Goal: Task Accomplishment & Management: Complete application form

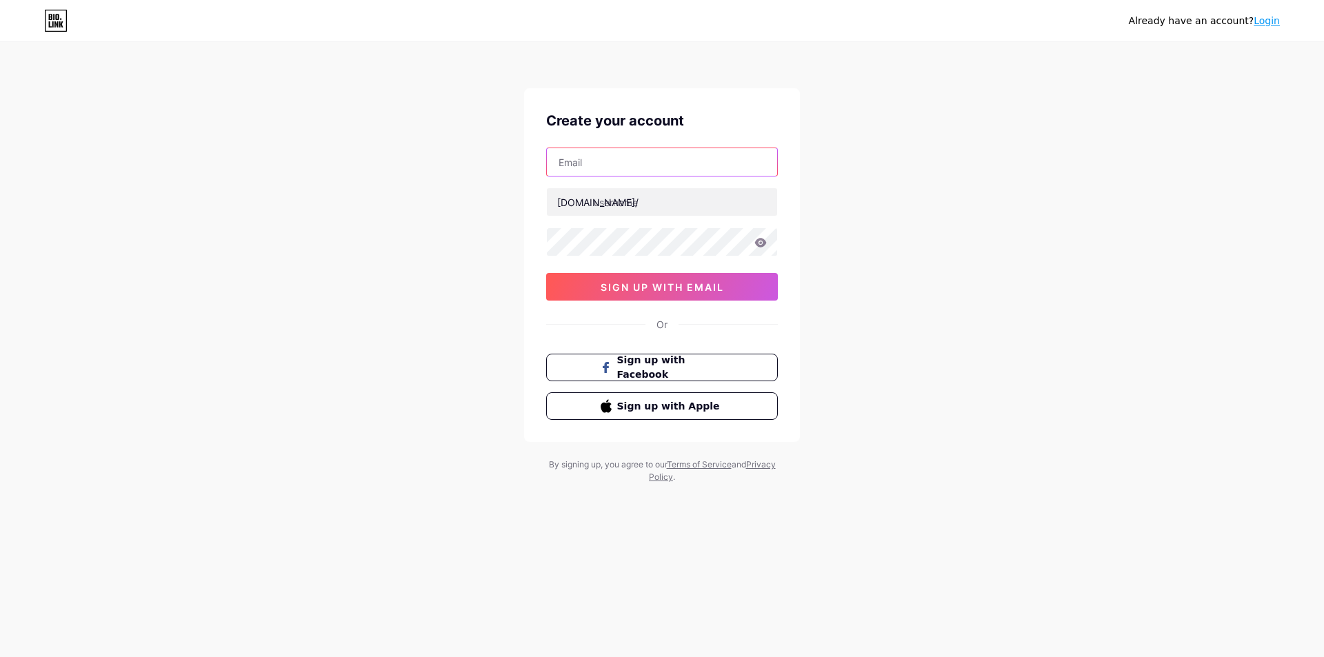
click at [619, 161] on input "text" at bounding box center [662, 162] width 230 height 28
click at [631, 152] on input "text" at bounding box center [662, 162] width 230 height 28
click at [613, 163] on input "text" at bounding box center [662, 162] width 230 height 28
paste input "[EMAIL_ADDRESS][DOMAIN_NAME]"
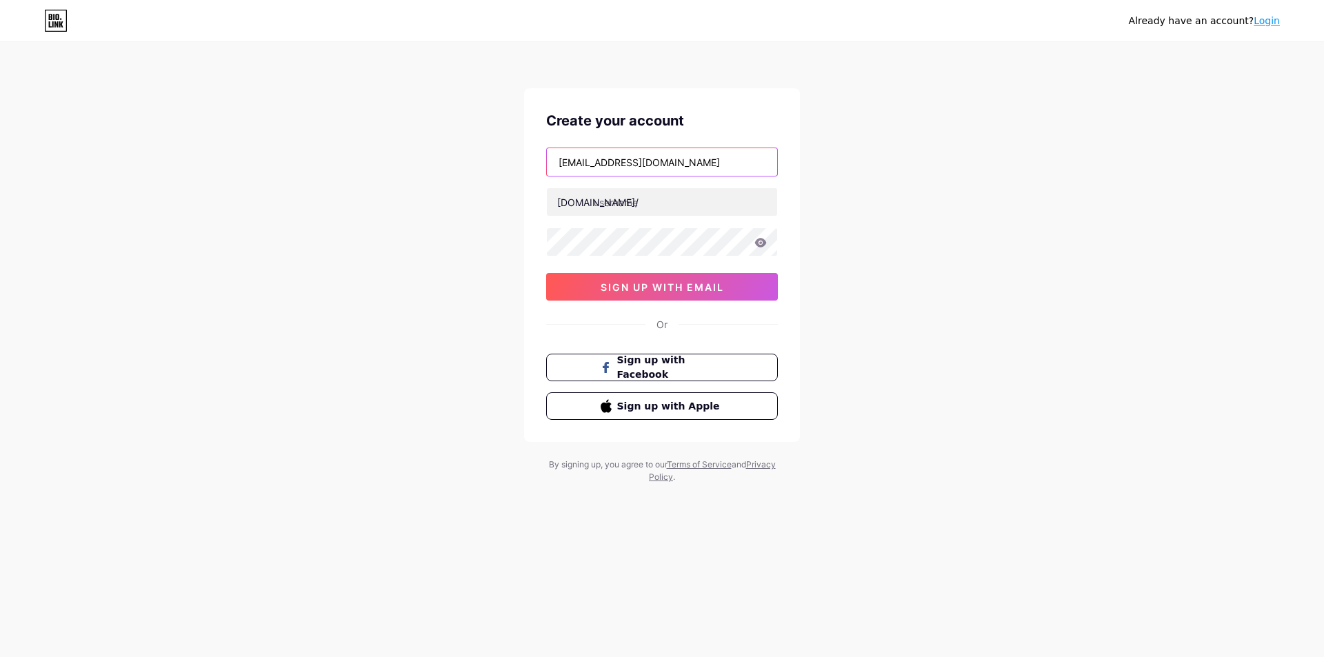
type input "[EMAIL_ADDRESS][DOMAIN_NAME]"
click at [654, 208] on input "text" at bounding box center [662, 202] width 230 height 28
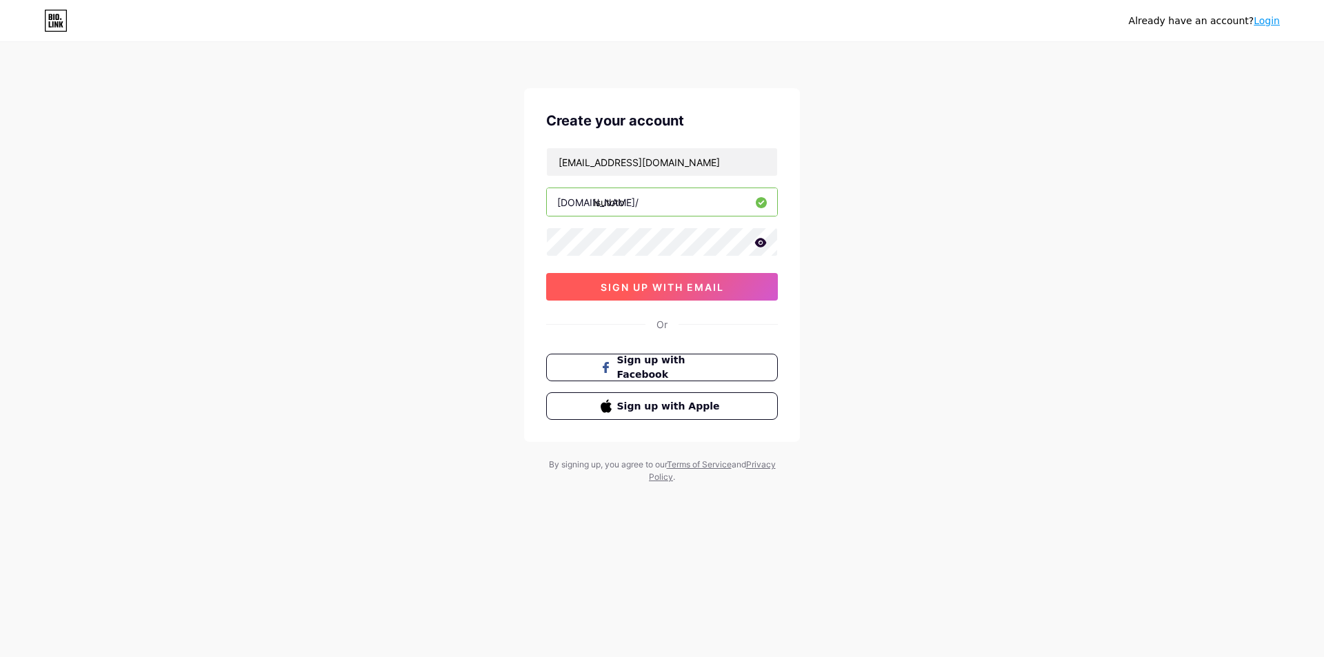
click at [657, 287] on span "sign up with email" at bounding box center [661, 287] width 123 height 12
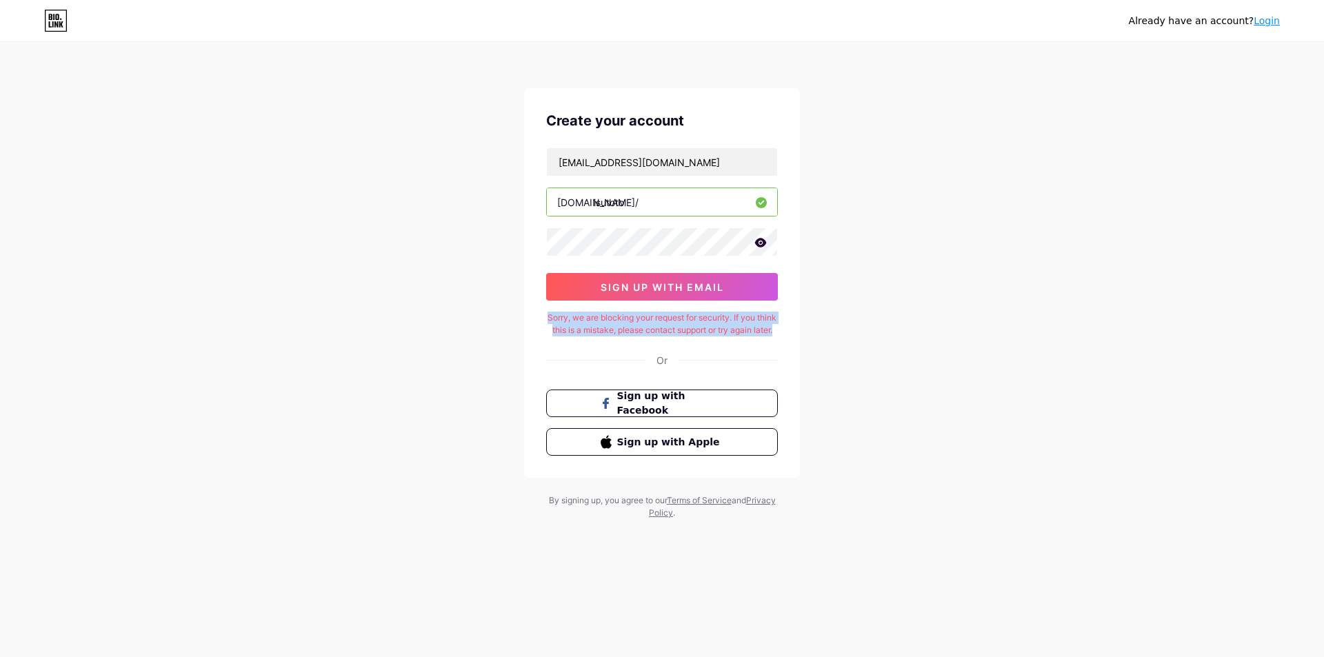
drag, startPoint x: 552, startPoint y: 317, endPoint x: 757, endPoint y: 348, distance: 207.1
click at [757, 336] on div "Sorry, we are blocking your request for security. If you think this is a mistak…" at bounding box center [662, 324] width 232 height 25
copy div "Sorry, we are blocking your request for security. If you think this is a mistak…"
click at [608, 200] on input "isutoto" at bounding box center [662, 202] width 230 height 28
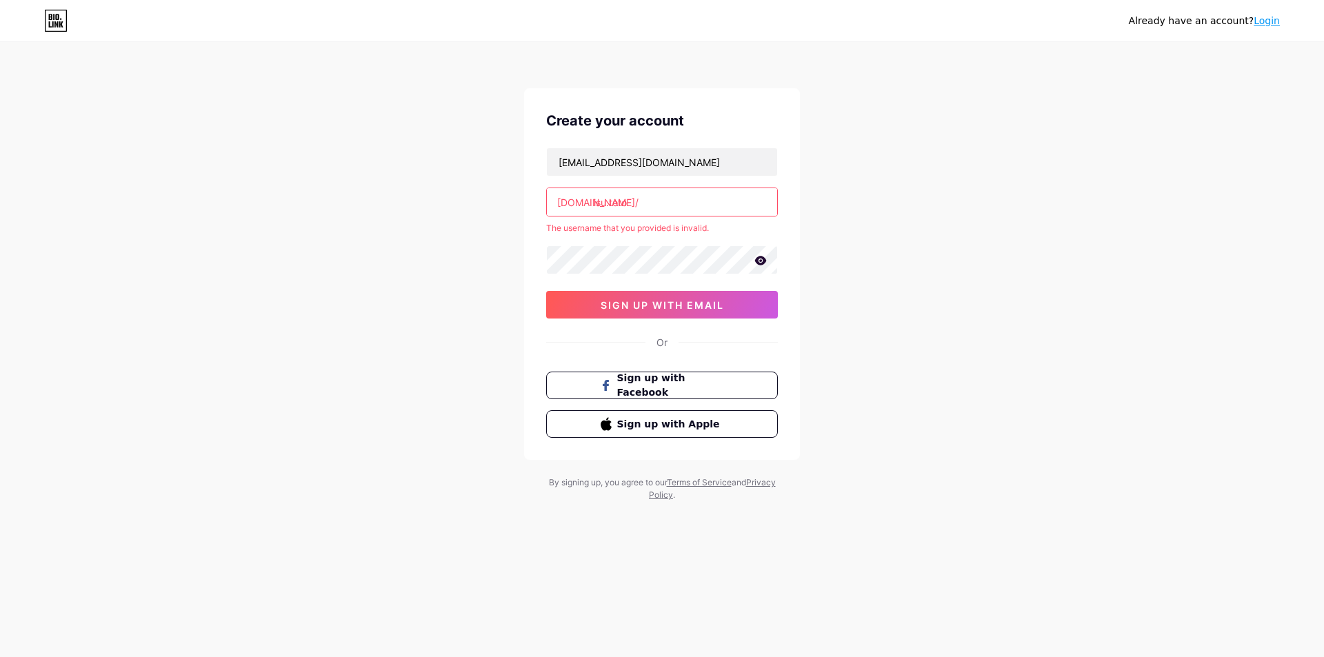
click at [611, 201] on input "isu.toto" at bounding box center [662, 202] width 230 height 28
click at [649, 201] on input "isutoto" at bounding box center [662, 202] width 230 height 28
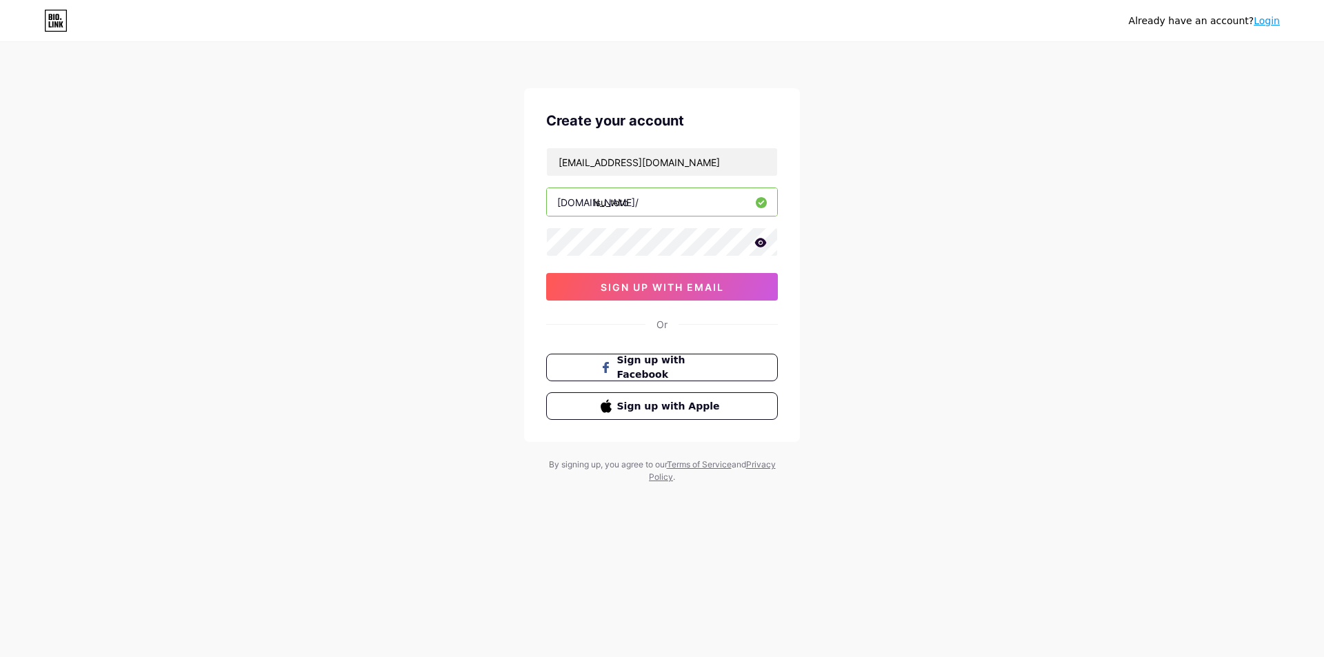
type input "isu_toto"
click at [815, 245] on div "Already have an account? Login Create your account [EMAIL_ADDRESS][DOMAIN_NAME]…" at bounding box center [662, 263] width 1324 height 527
click at [811, 190] on div "Already have an account? Login Create your account [EMAIL_ADDRESS][DOMAIN_NAME]…" at bounding box center [662, 263] width 1324 height 527
click at [661, 285] on span "sign up with email" at bounding box center [661, 287] width 123 height 12
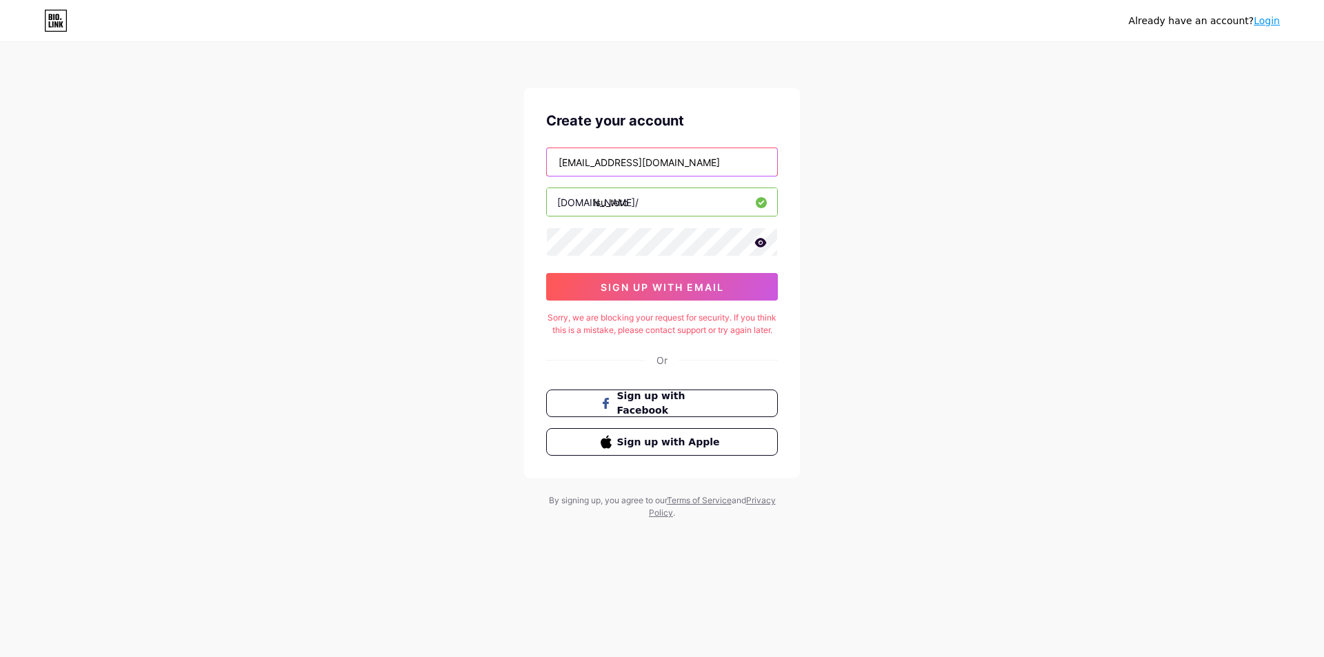
drag, startPoint x: 691, startPoint y: 165, endPoint x: 432, endPoint y: 184, distance: 259.9
click at [432, 183] on div "Already have an account? Login Create your account [EMAIL_ADDRESS][DOMAIN_NAME]…" at bounding box center [662, 281] width 1324 height 563
